Goal: Check status: Check status

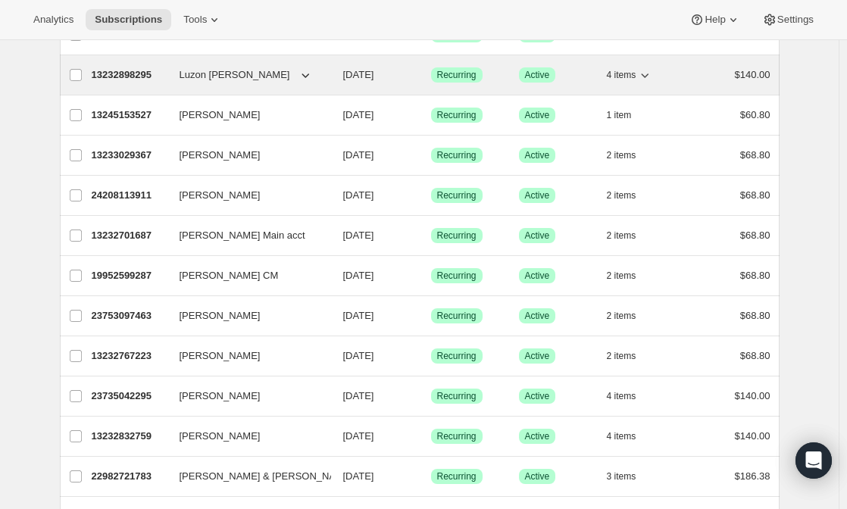
scroll to position [201, 0]
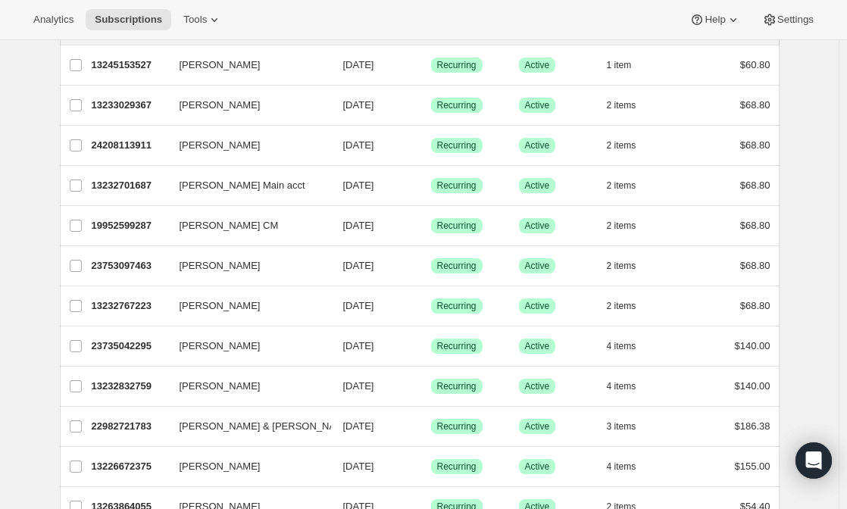
click at [316, 229] on button "[PERSON_NAME] CM" at bounding box center [247, 226] width 152 height 24
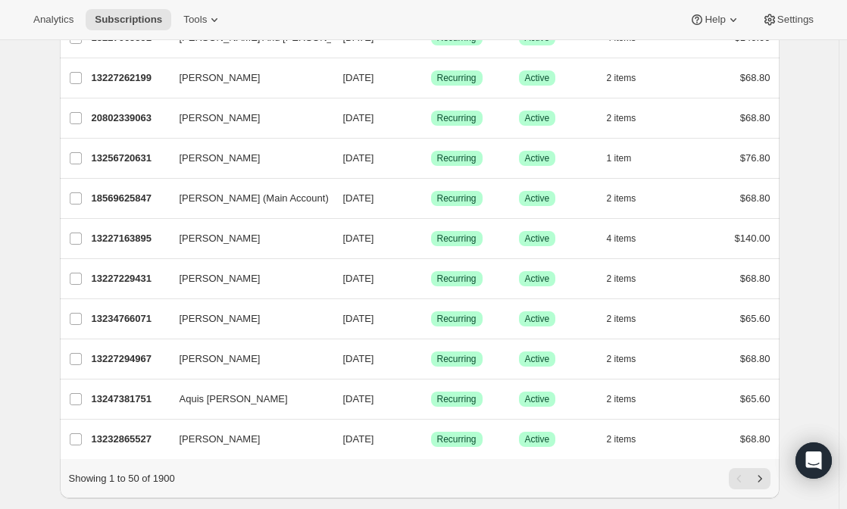
scroll to position [1761, 0]
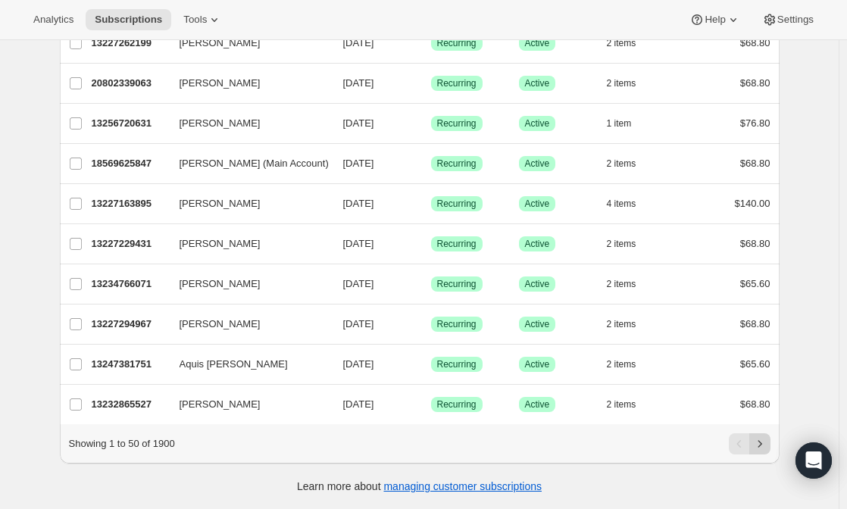
click at [768, 445] on icon "Next" at bounding box center [760, 444] width 15 height 15
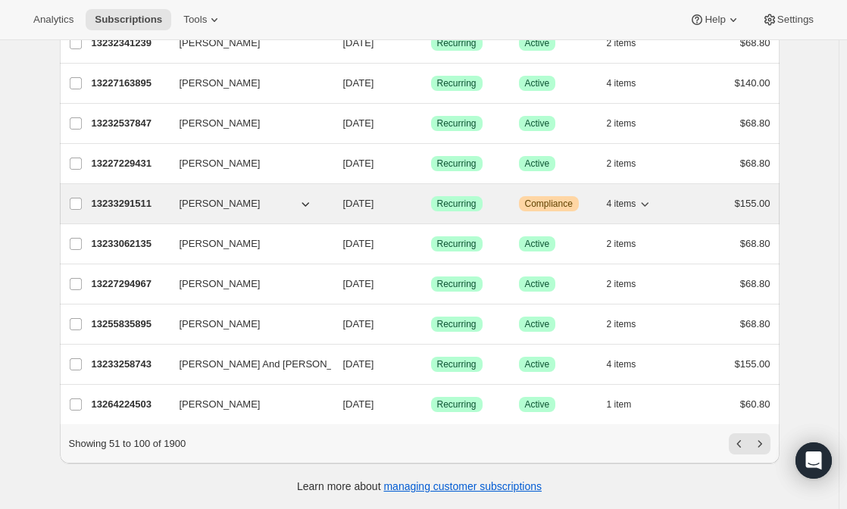
click at [221, 196] on span "[PERSON_NAME]" at bounding box center [220, 203] width 81 height 15
click at [167, 196] on p "13233291511" at bounding box center [130, 203] width 76 height 15
